Goal: Task Accomplishment & Management: Manage account settings

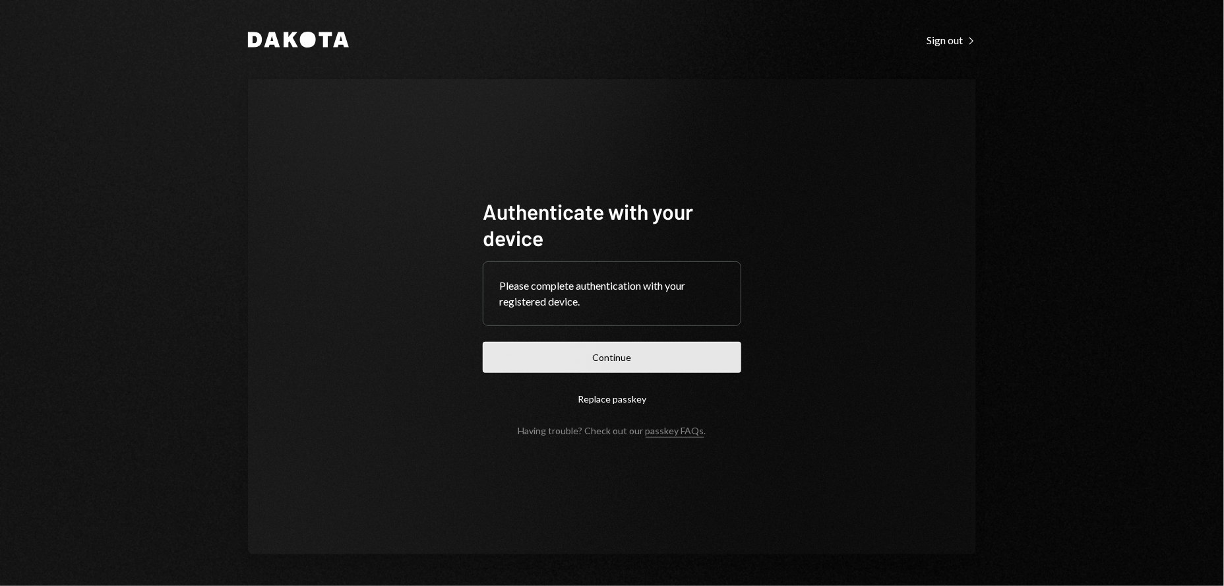
click at [635, 359] on button "Continue" at bounding box center [612, 357] width 259 height 31
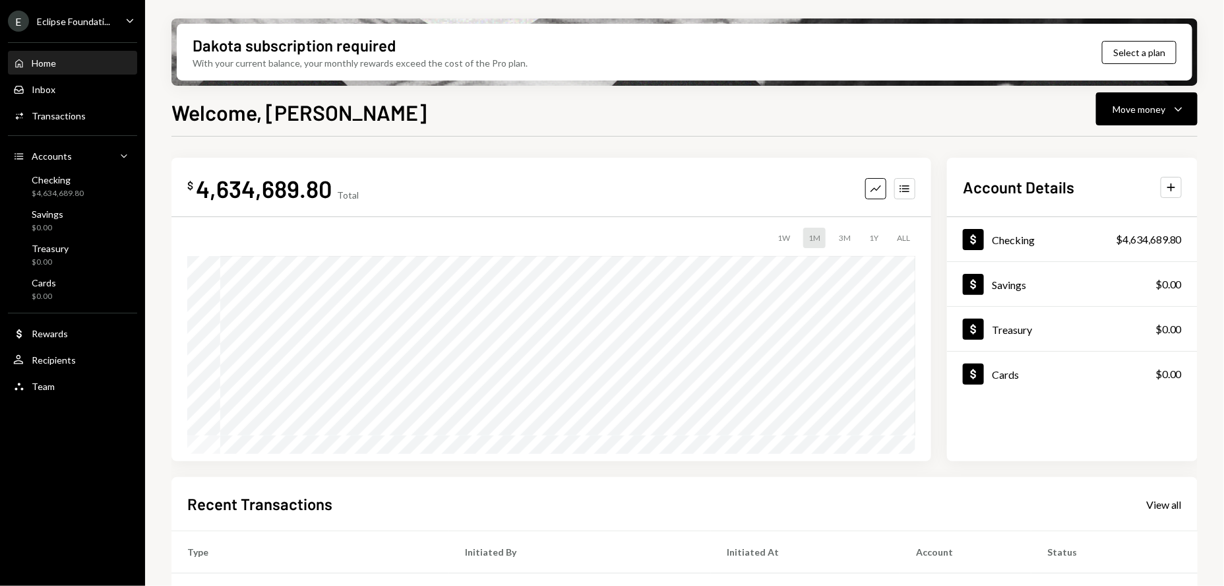
click at [106, 28] on div "E Eclipse Foundati..." at bounding box center [59, 21] width 102 height 21
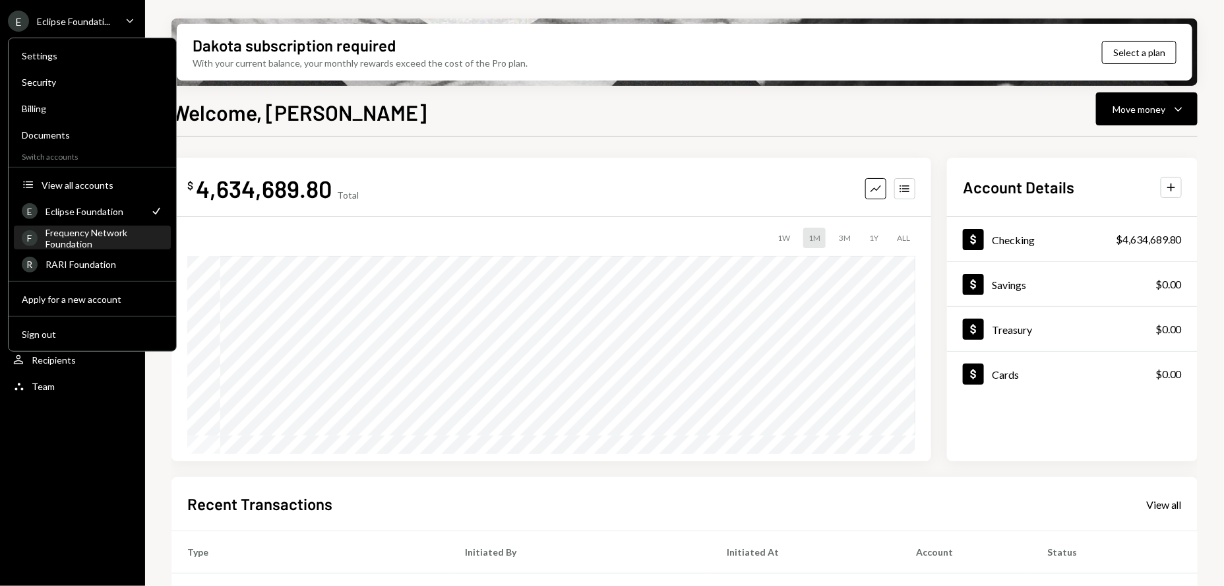
click at [90, 242] on div "Frequency Network Foundation" at bounding box center [104, 237] width 117 height 22
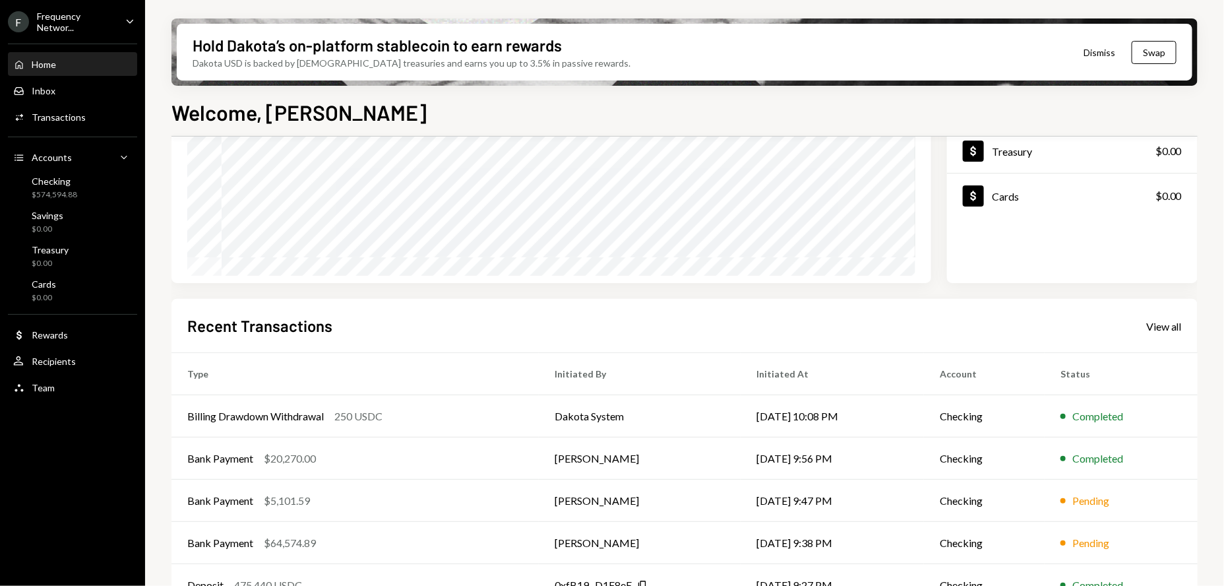
scroll to position [179, 0]
drag, startPoint x: 1179, startPoint y: 332, endPoint x: 1165, endPoint y: 331, distance: 13.9
click at [1179, 331] on div "Recent Transactions View all" at bounding box center [684, 325] width 995 height 22
click at [1165, 331] on div "View all" at bounding box center [1164, 325] width 36 height 13
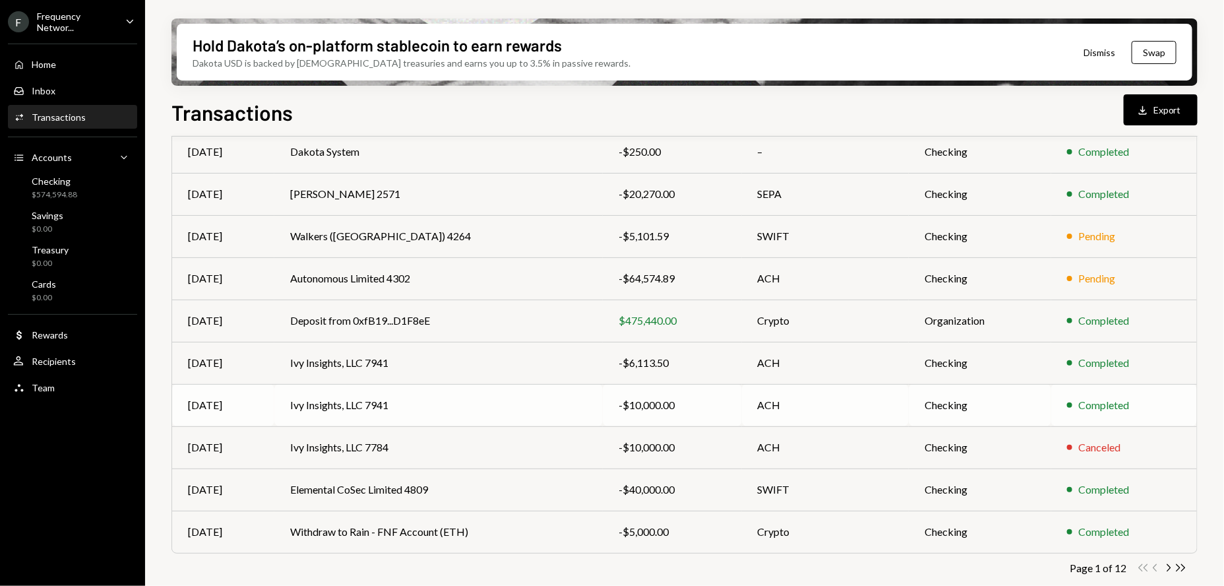
scroll to position [165, 0]
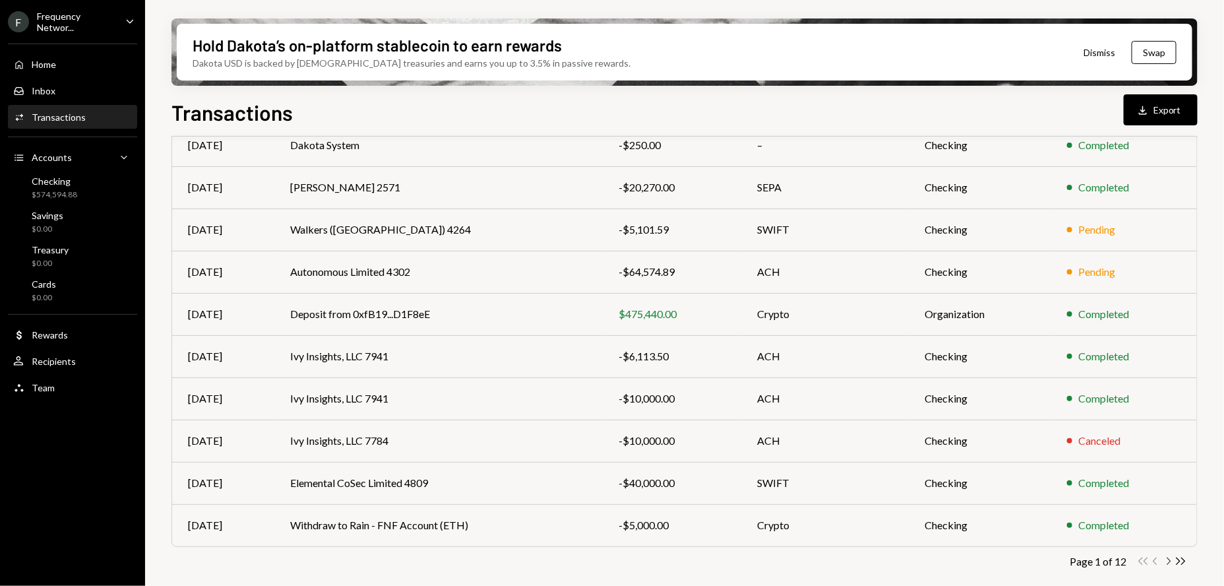
click at [1171, 560] on icon "Chevron Right" at bounding box center [1168, 561] width 13 height 13
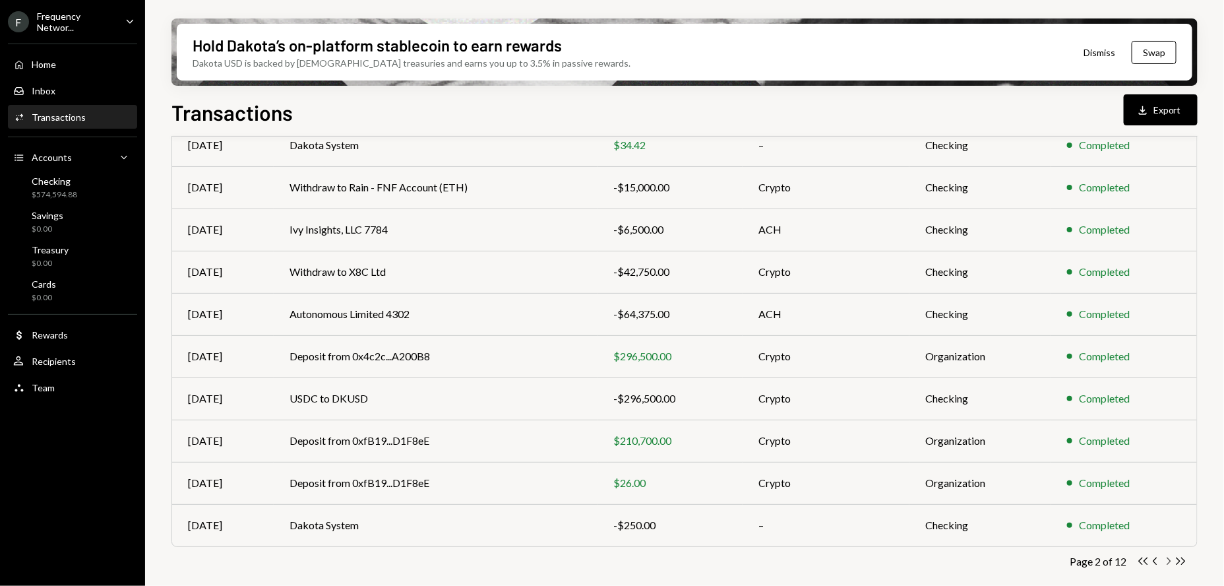
click at [1169, 561] on icon "button" at bounding box center [1169, 560] width 4 height 7
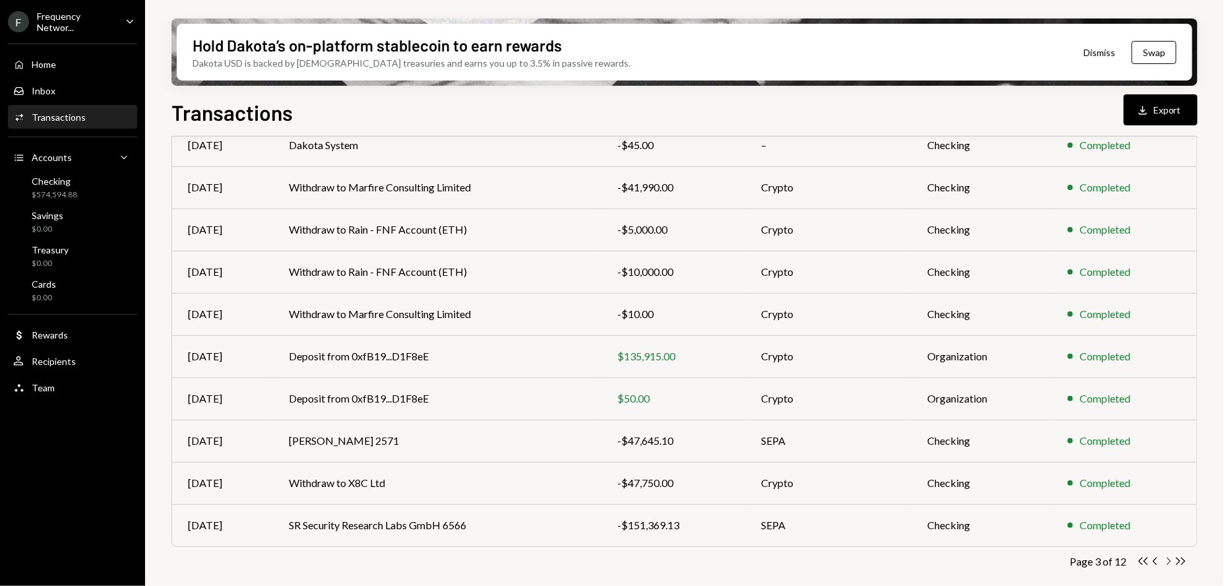
click at [1164, 561] on icon "Chevron Right" at bounding box center [1168, 561] width 13 height 13
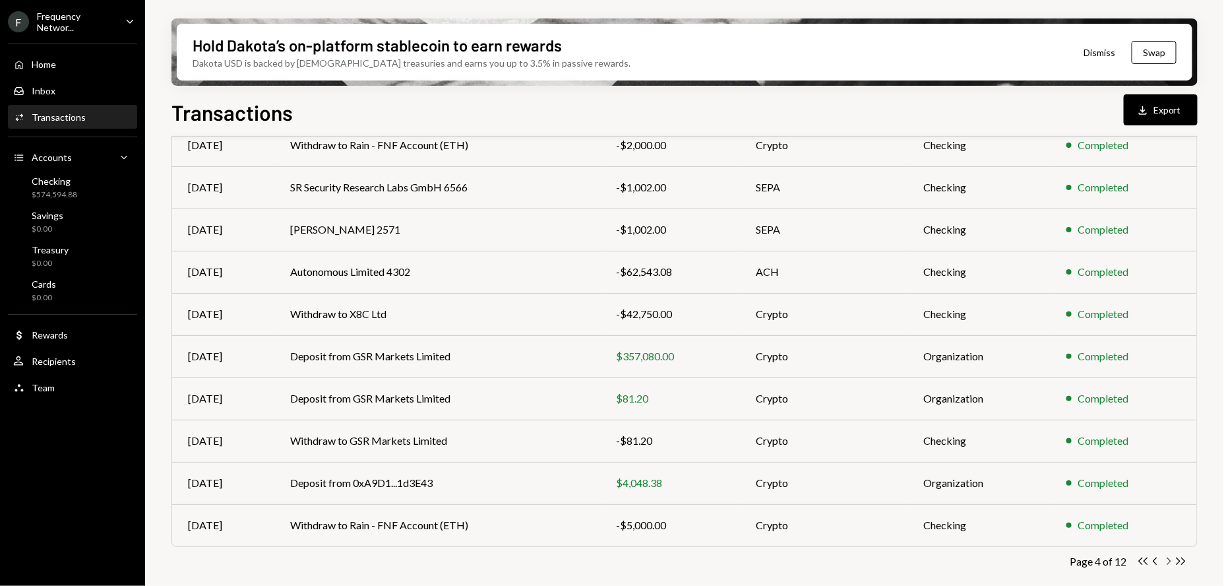
click at [1171, 559] on icon "Chevron Right" at bounding box center [1168, 561] width 13 height 13
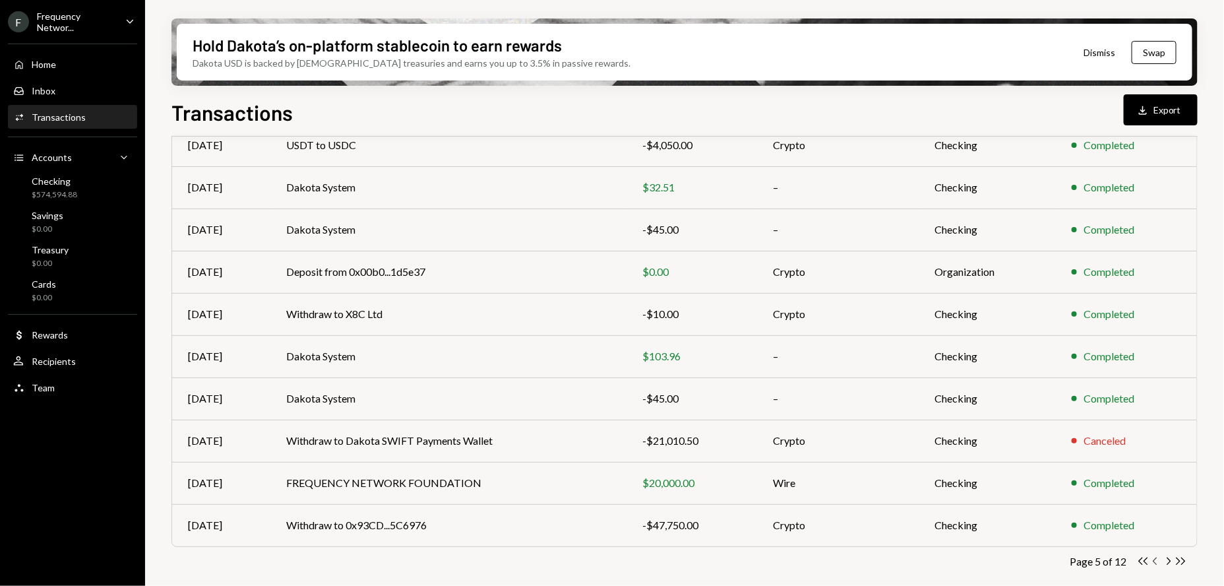
click at [1158, 561] on icon "Chevron Left" at bounding box center [1156, 561] width 13 height 13
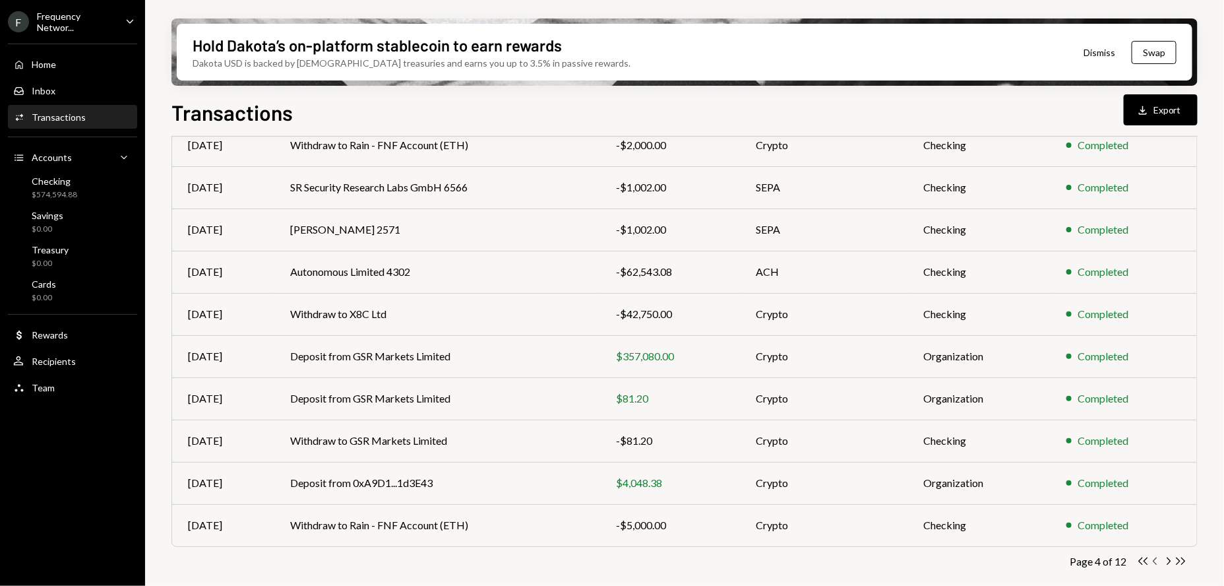
scroll to position [164, 0]
click at [1154, 561] on icon "button" at bounding box center [1155, 562] width 4 height 7
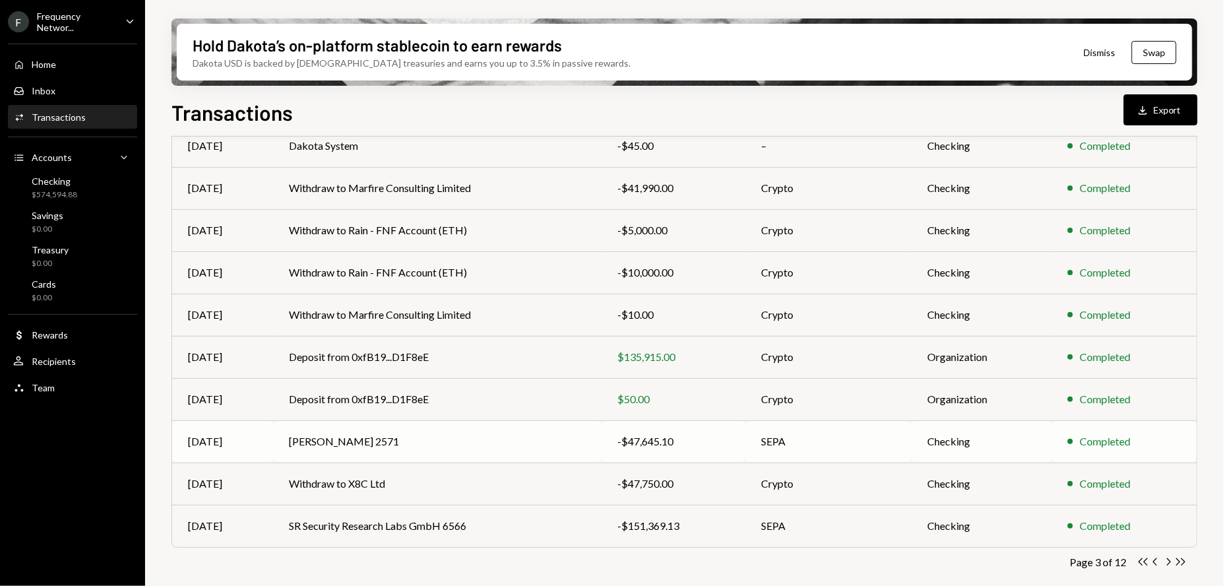
scroll to position [165, 0]
click at [1158, 560] on icon "Chevron Left" at bounding box center [1156, 561] width 13 height 13
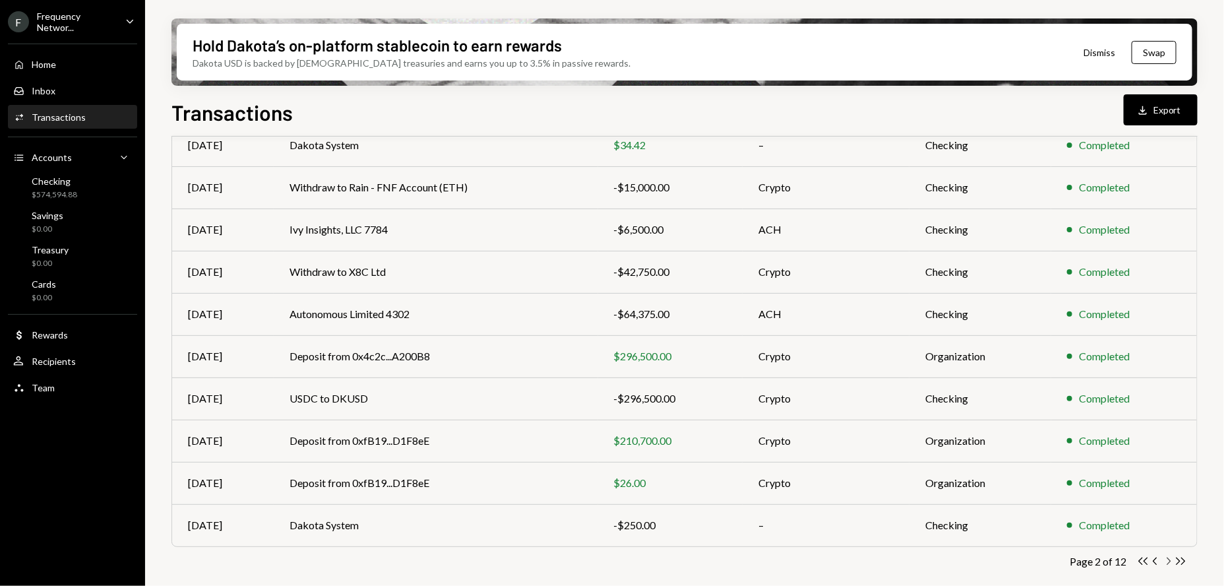
click at [1168, 561] on icon "Chevron Right" at bounding box center [1168, 561] width 13 height 13
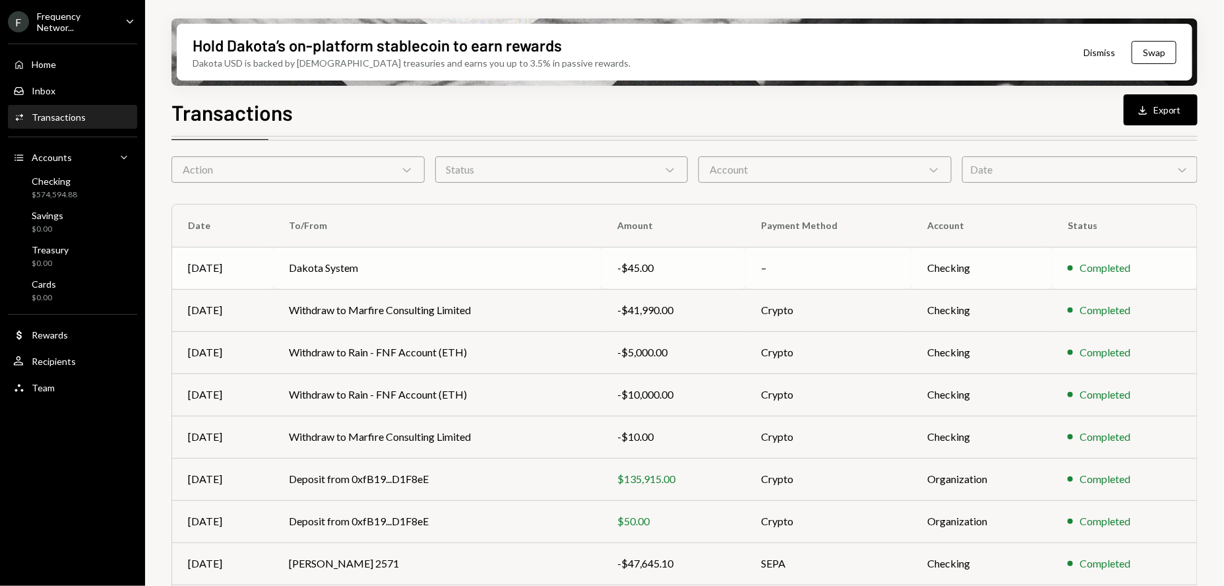
scroll to position [0, 0]
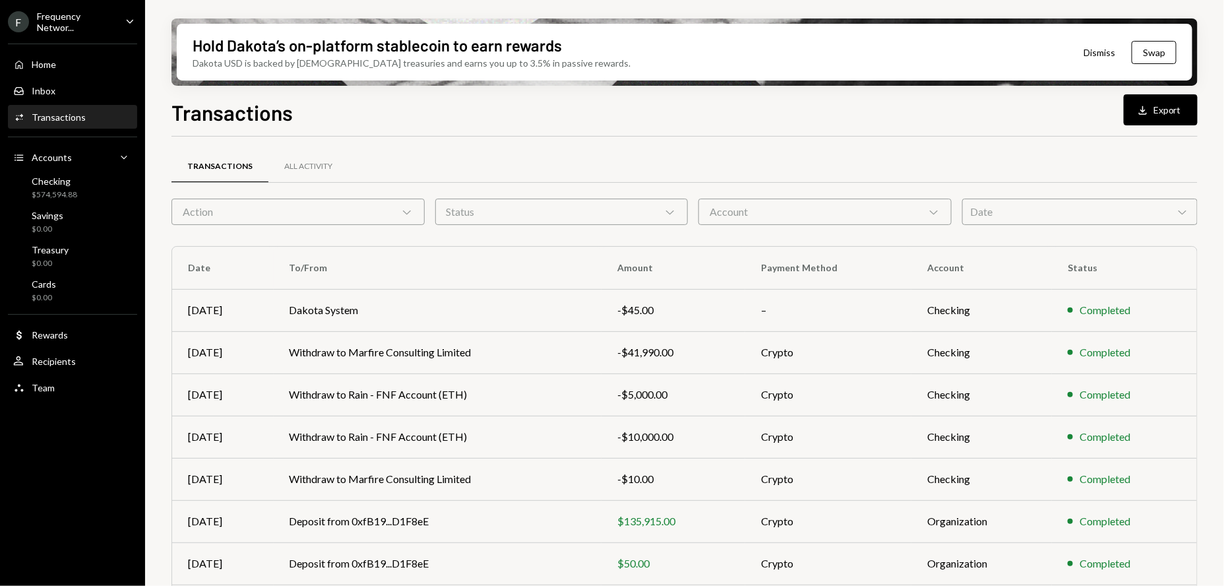
click at [1083, 222] on div "Date Chevron Down" at bounding box center [1079, 212] width 235 height 26
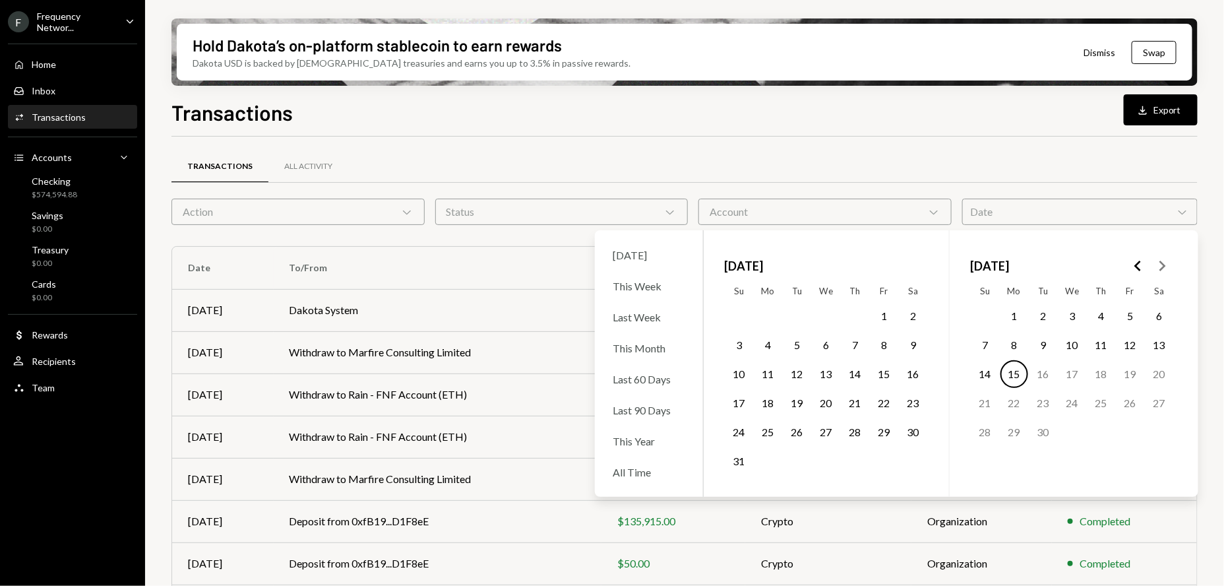
click at [1144, 266] on icon "Go to the Previous Month" at bounding box center [1138, 266] width 16 height 16
click at [1036, 314] on button "1" at bounding box center [1044, 316] width 28 height 28
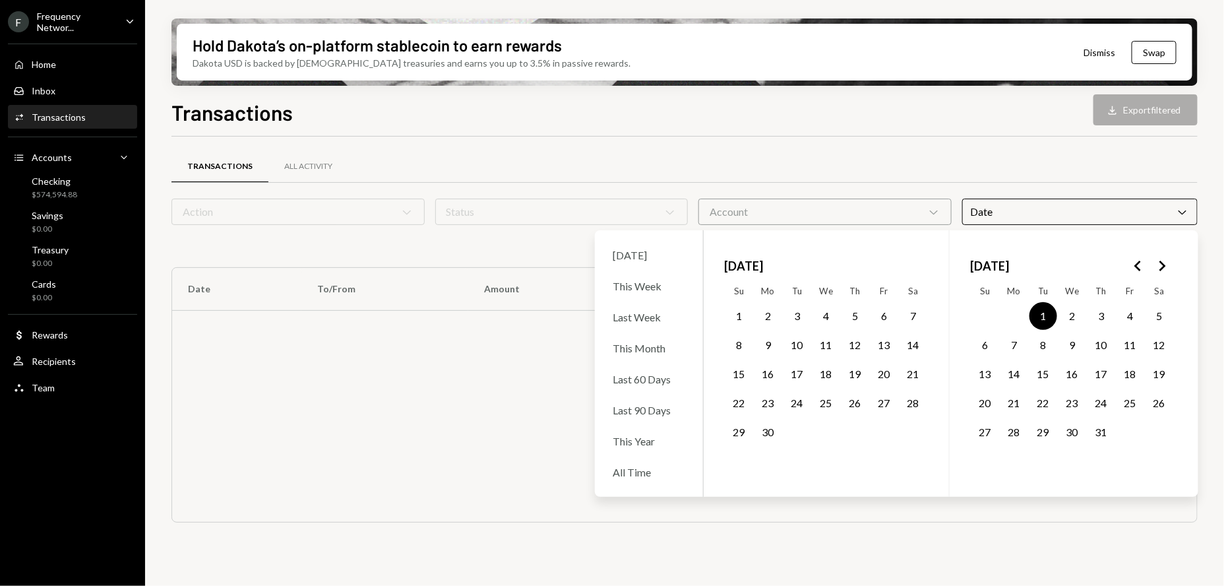
click at [1165, 261] on icon "Go to the Next Month" at bounding box center [1162, 266] width 16 height 16
click at [740, 464] on button "31" at bounding box center [740, 461] width 28 height 28
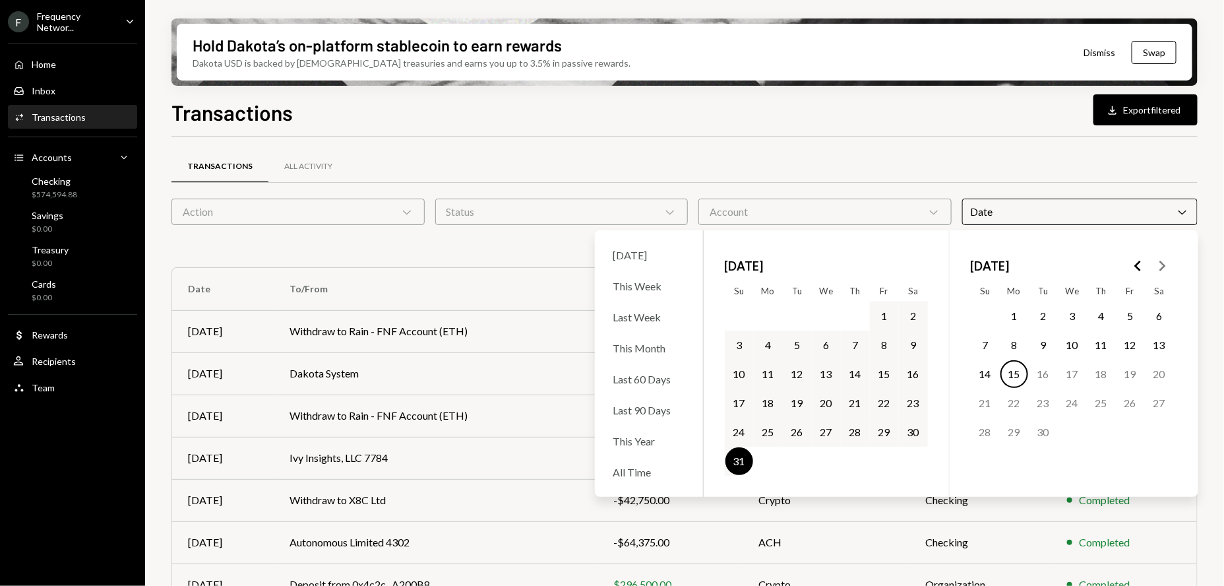
click at [1022, 158] on div "Transactions All Activity" at bounding box center [684, 167] width 1026 height 34
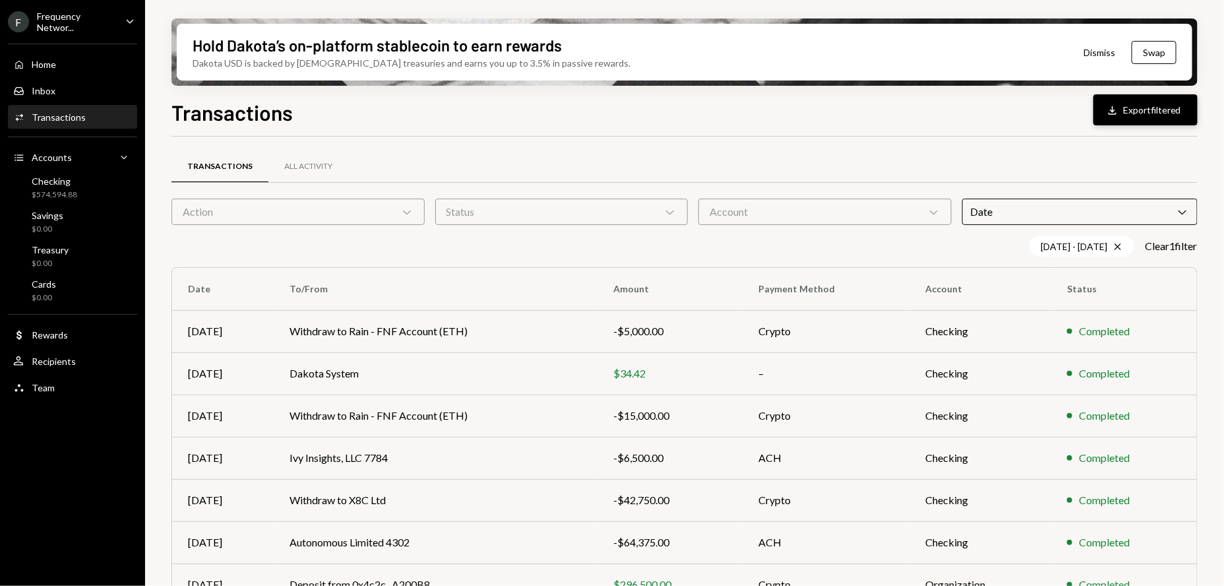
click at [1137, 113] on button "Download Export filtered" at bounding box center [1146, 109] width 104 height 31
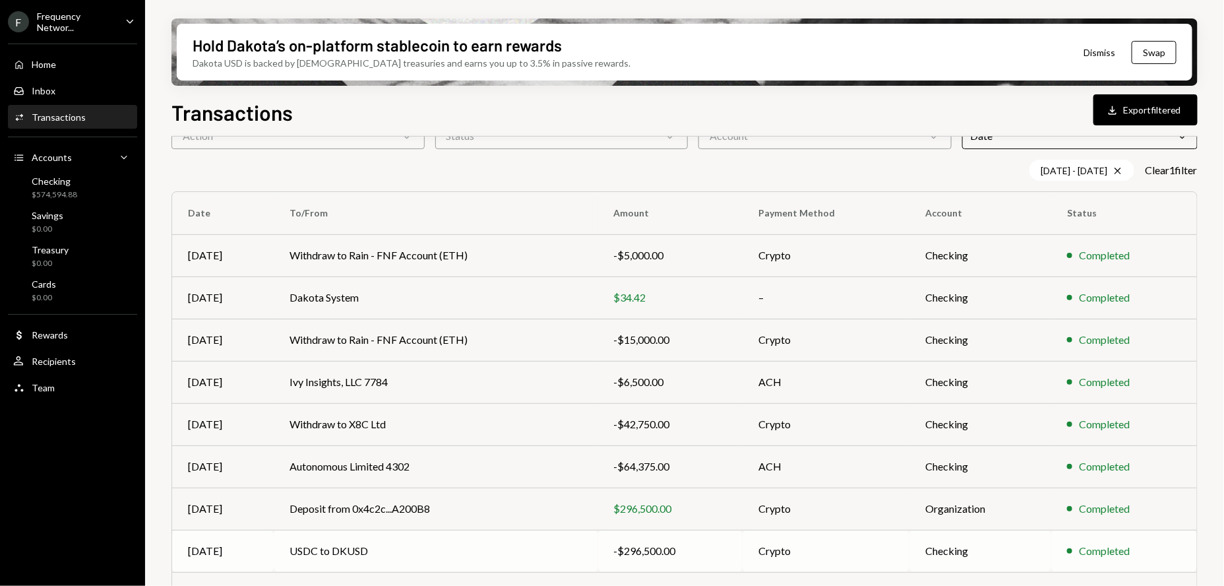
scroll to position [104, 0]
